Goal: Check status: Check status

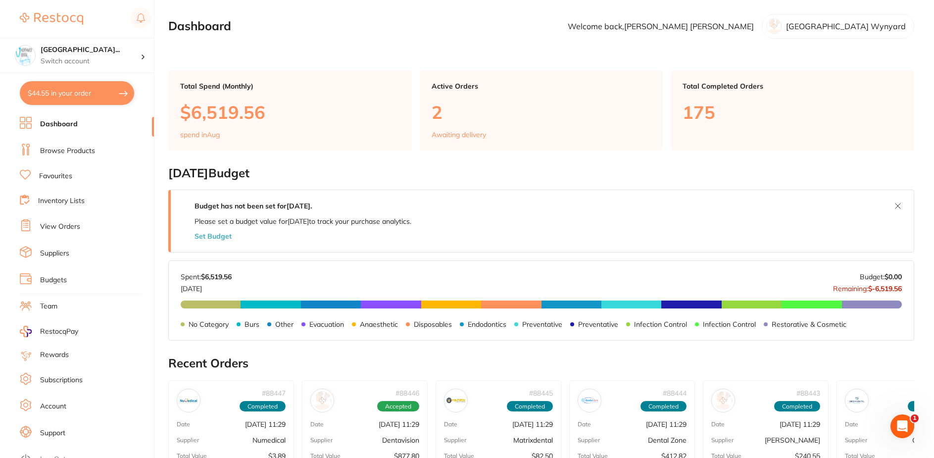
click at [65, 223] on link "View Orders" at bounding box center [60, 227] width 40 height 10
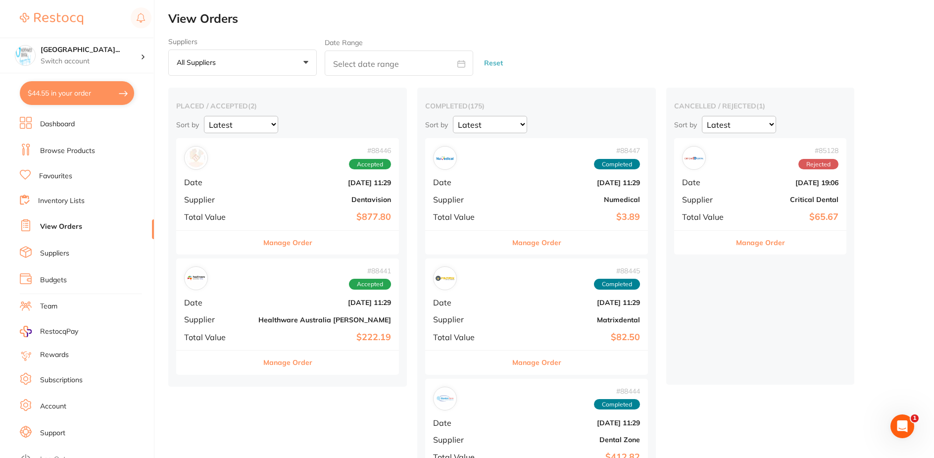
click at [251, 205] on div "# 88446 Accepted Date [DATE] 11:29 Supplier Dentavision Total Value $877.80" at bounding box center [287, 184] width 223 height 92
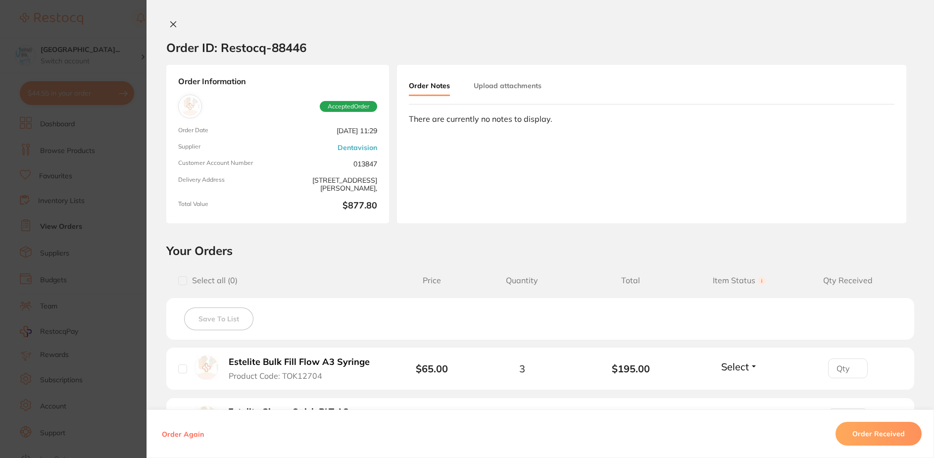
click at [170, 23] on icon at bounding box center [173, 24] width 8 height 8
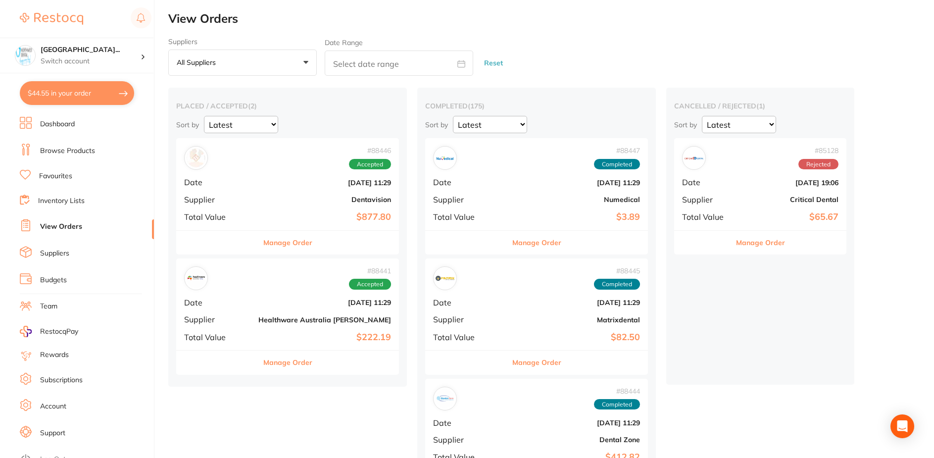
click at [258, 312] on div "# 88441 Accepted Date [DATE] 11:29 Supplier Healthware [GEOGRAPHIC_DATA] [PERSO…" at bounding box center [287, 304] width 223 height 92
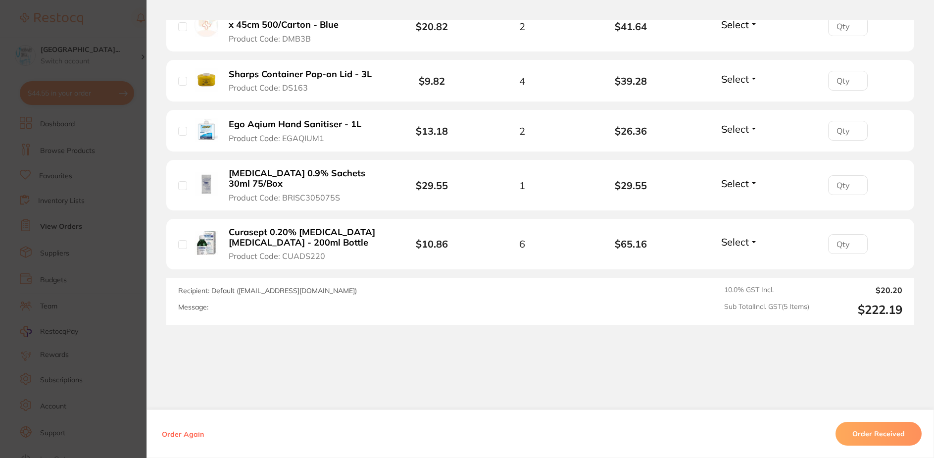
click at [875, 426] on button "Order Received" at bounding box center [878, 434] width 86 height 24
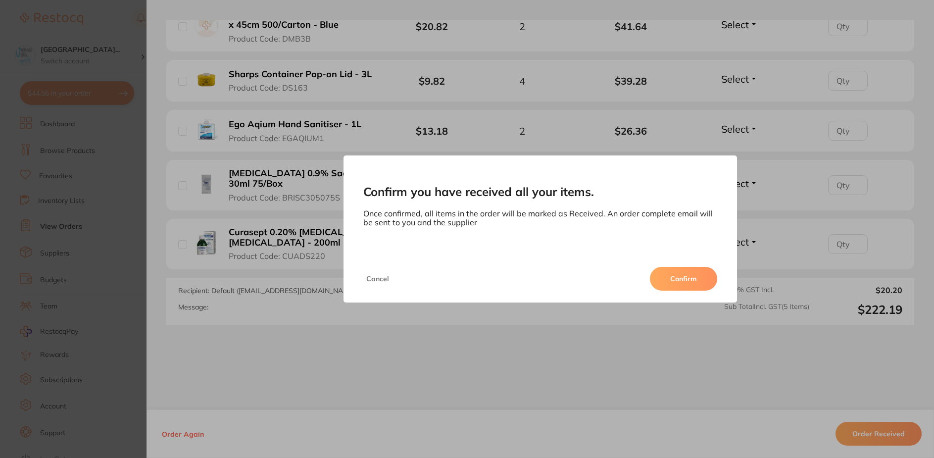
click at [695, 286] on button "Confirm" at bounding box center [683, 279] width 67 height 24
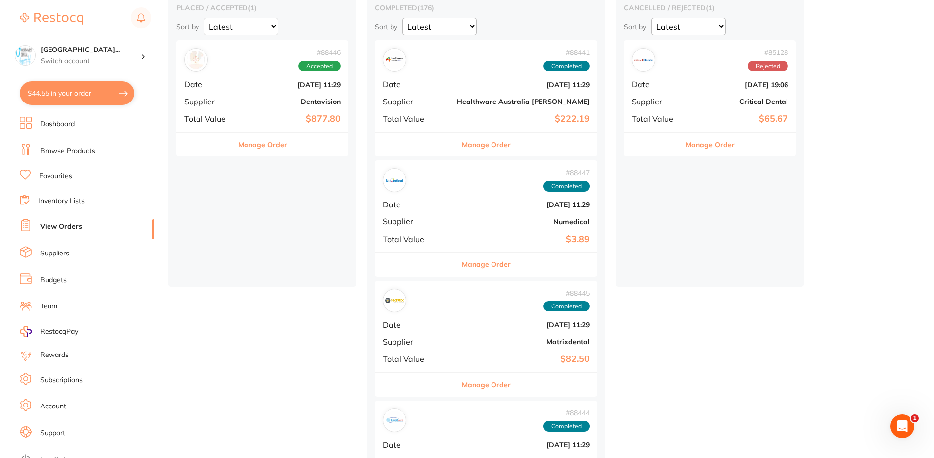
scroll to position [99, 0]
click at [473, 335] on div "# 88445 Completed Date [DATE] 11:29 Supplier Matrixdental Total Value $82.50" at bounding box center [486, 326] width 223 height 92
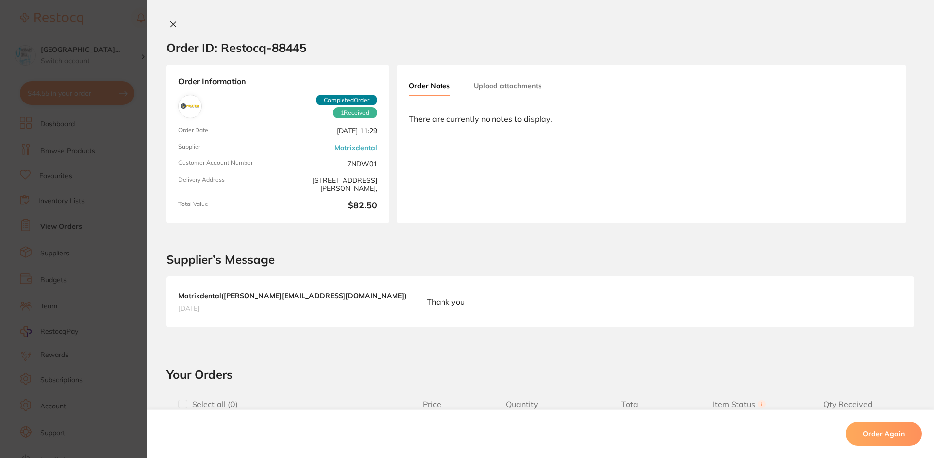
click at [169, 25] on icon at bounding box center [173, 24] width 8 height 8
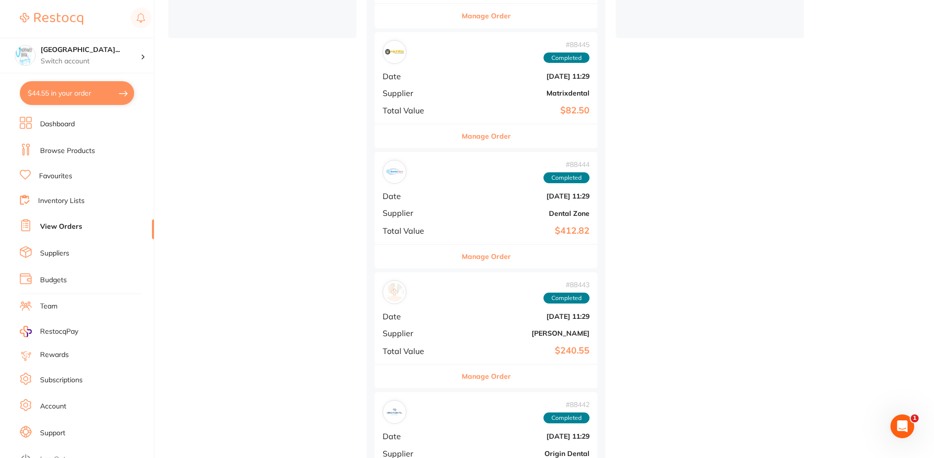
click at [465, 206] on div "# 88444 Completed Date [DATE] 11:29 Supplier Dental Zone Total Value $412.82" at bounding box center [486, 198] width 223 height 92
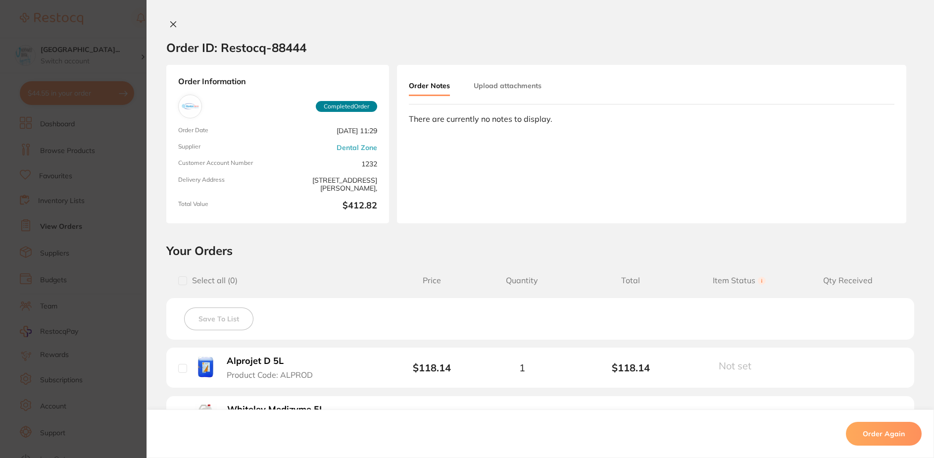
click at [168, 29] on button at bounding box center [173, 25] width 14 height 10
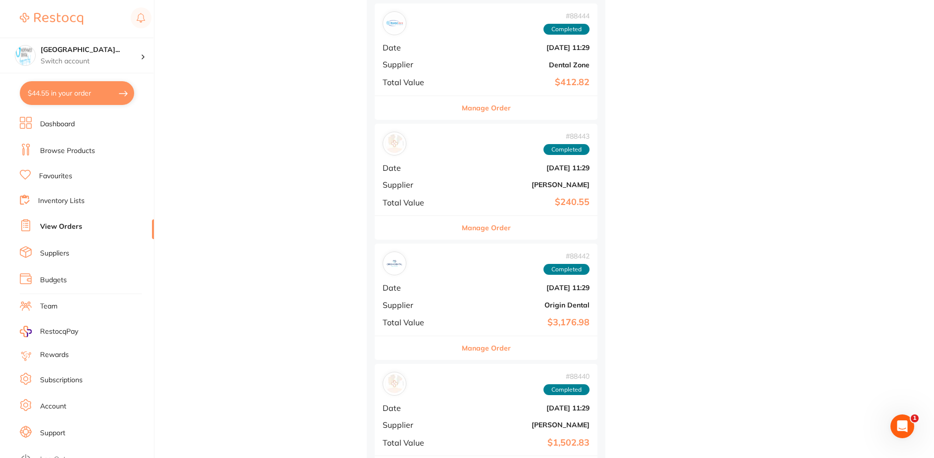
click at [433, 304] on div "# 88442 Completed Date [DATE] 11:29 Supplier Origin Dental Total Value $3,176.98" at bounding box center [486, 289] width 223 height 92
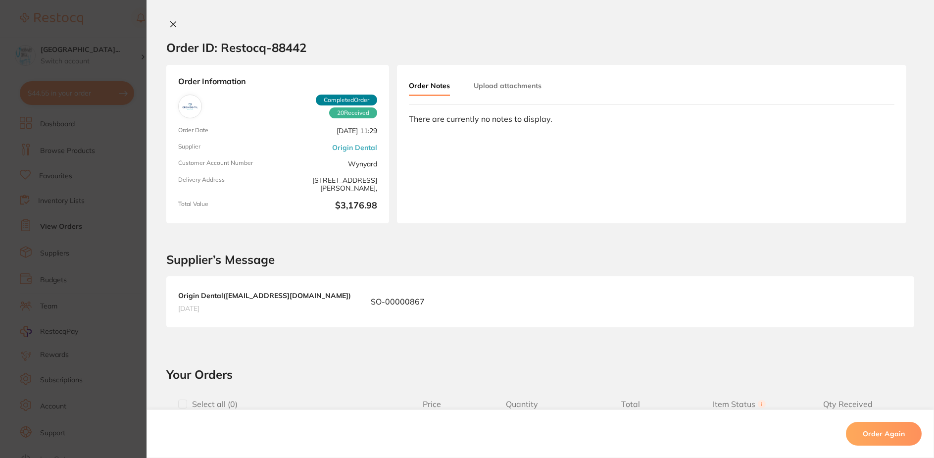
click at [169, 30] on button at bounding box center [173, 25] width 14 height 10
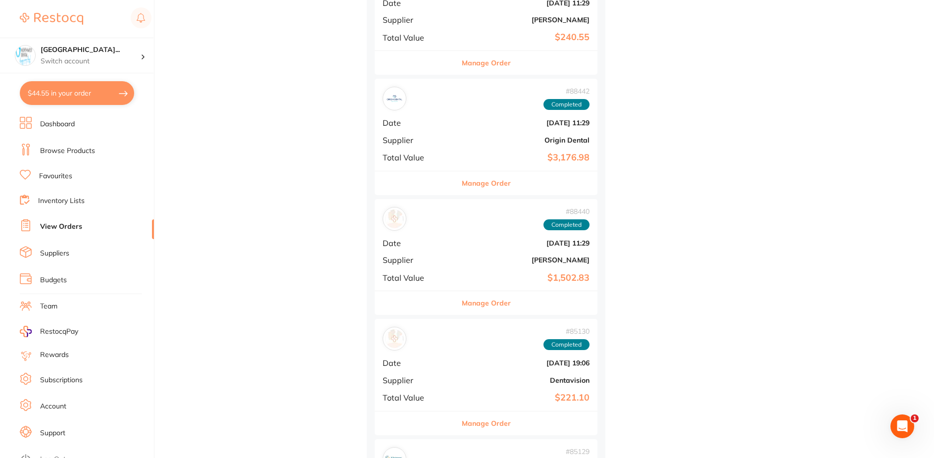
scroll to position [594, 0]
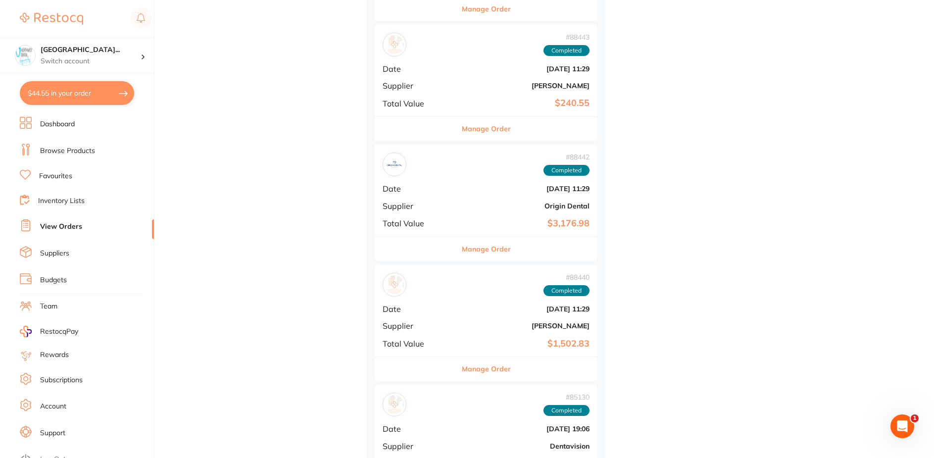
click at [483, 77] on div "# 88443 Completed Date [DATE] 11:29 Supplier [PERSON_NAME] Total Value $240.55" at bounding box center [486, 71] width 223 height 92
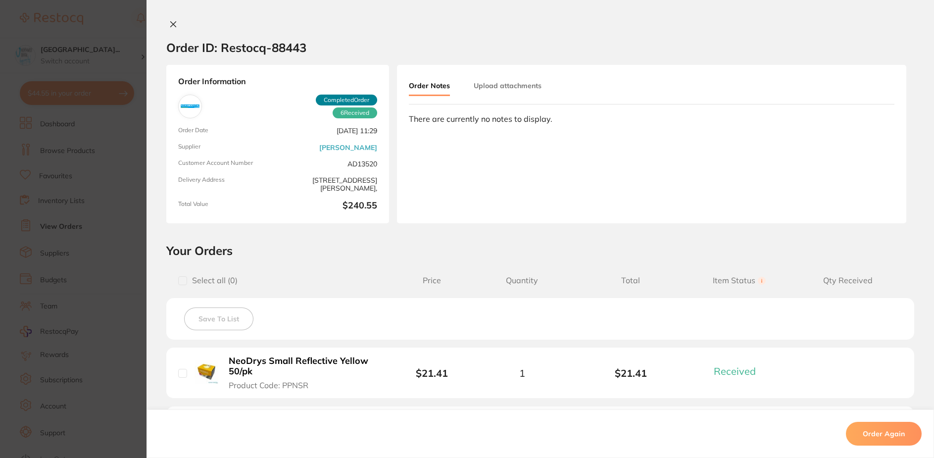
click at [171, 26] on icon at bounding box center [173, 24] width 5 height 5
